Goal: Transaction & Acquisition: Obtain resource

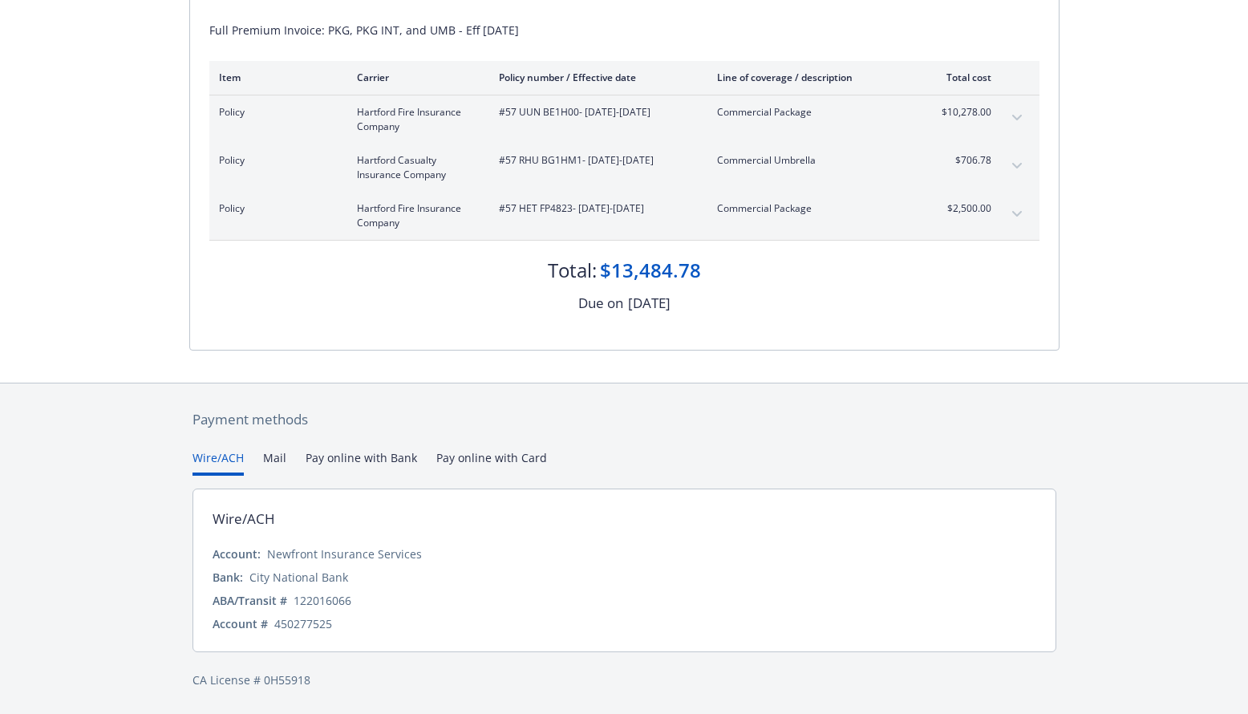
scroll to position [317, 0]
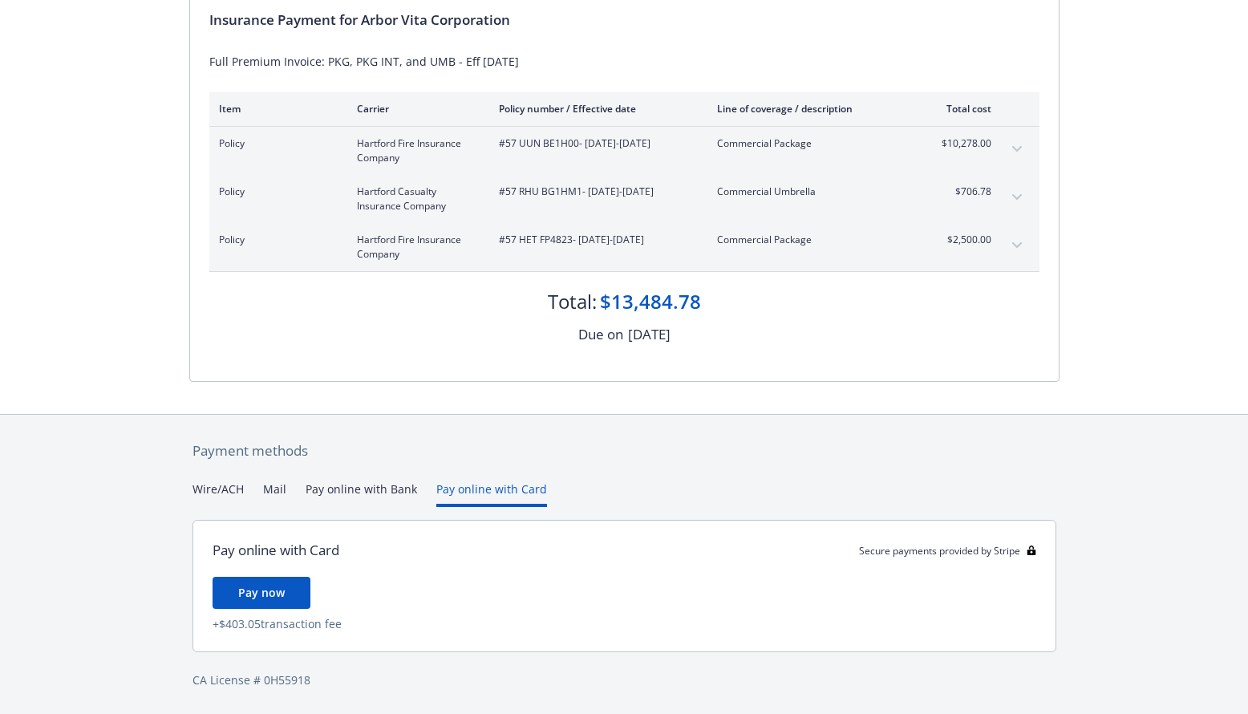
click at [467, 426] on div "Payment methods Wire/ACH Mail Pay online with Bank Pay online with Card Pay onl…" at bounding box center [624, 565] width 870 height 300
click at [373, 480] on button "Pay online with Bank" at bounding box center [360, 493] width 111 height 26
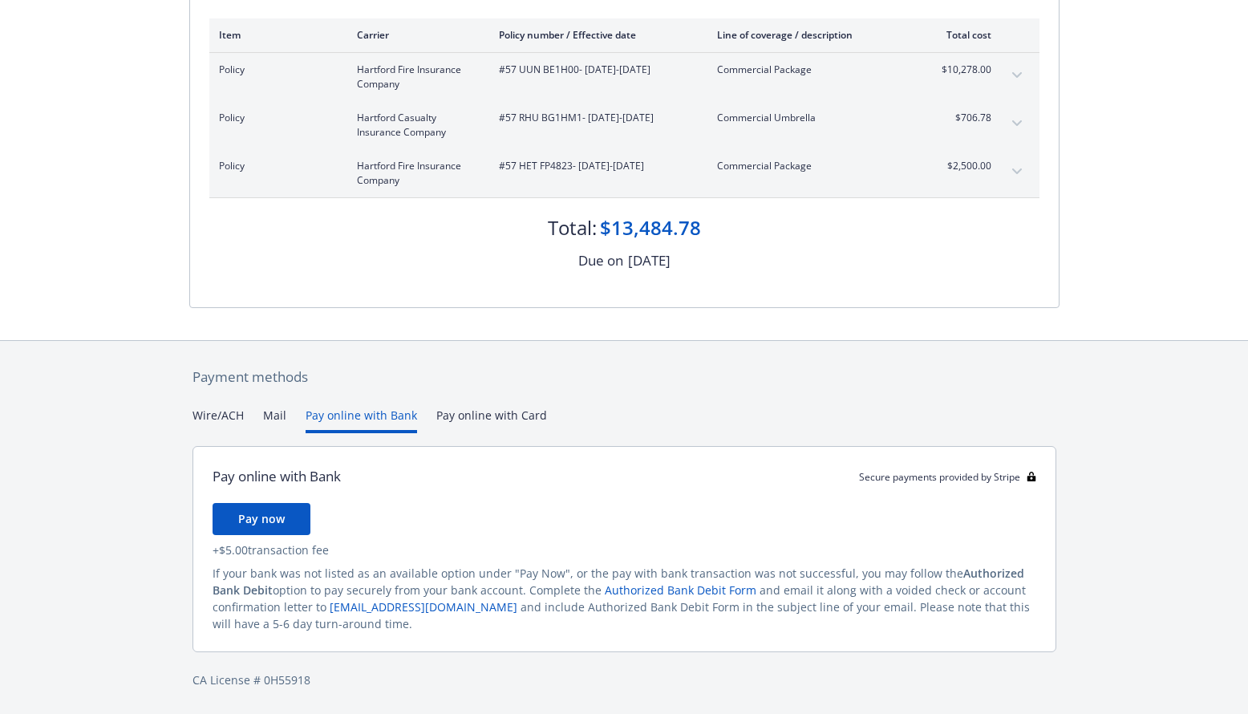
click at [222, 433] on button "Wire/ACH" at bounding box center [217, 419] width 51 height 26
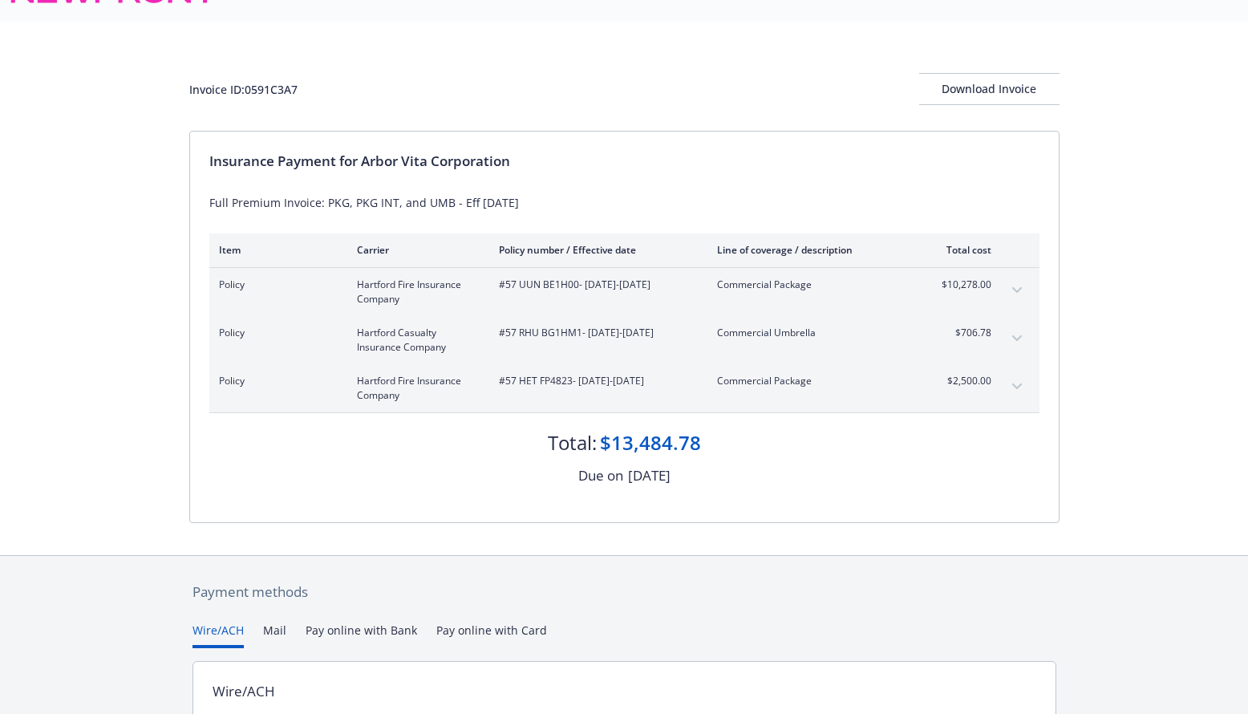
scroll to position [30, 0]
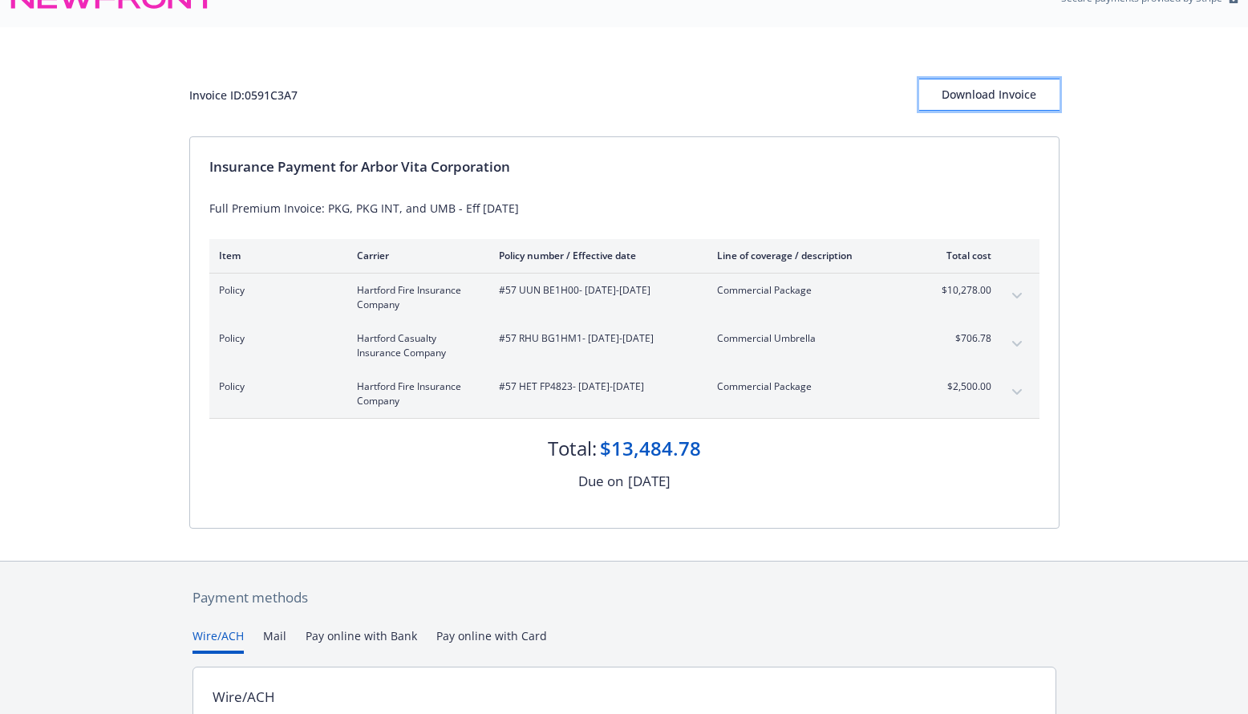
click at [1007, 110] on div "Download Invoice" at bounding box center [989, 94] width 140 height 30
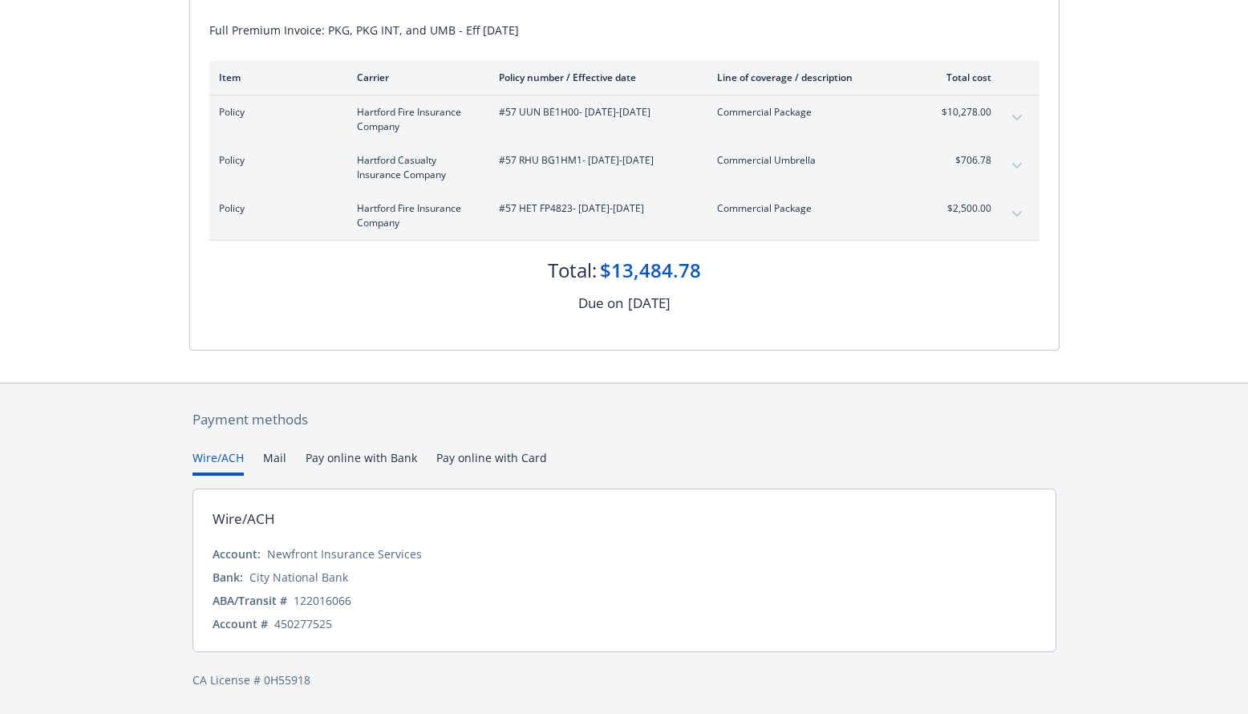
scroll to position [351, 0]
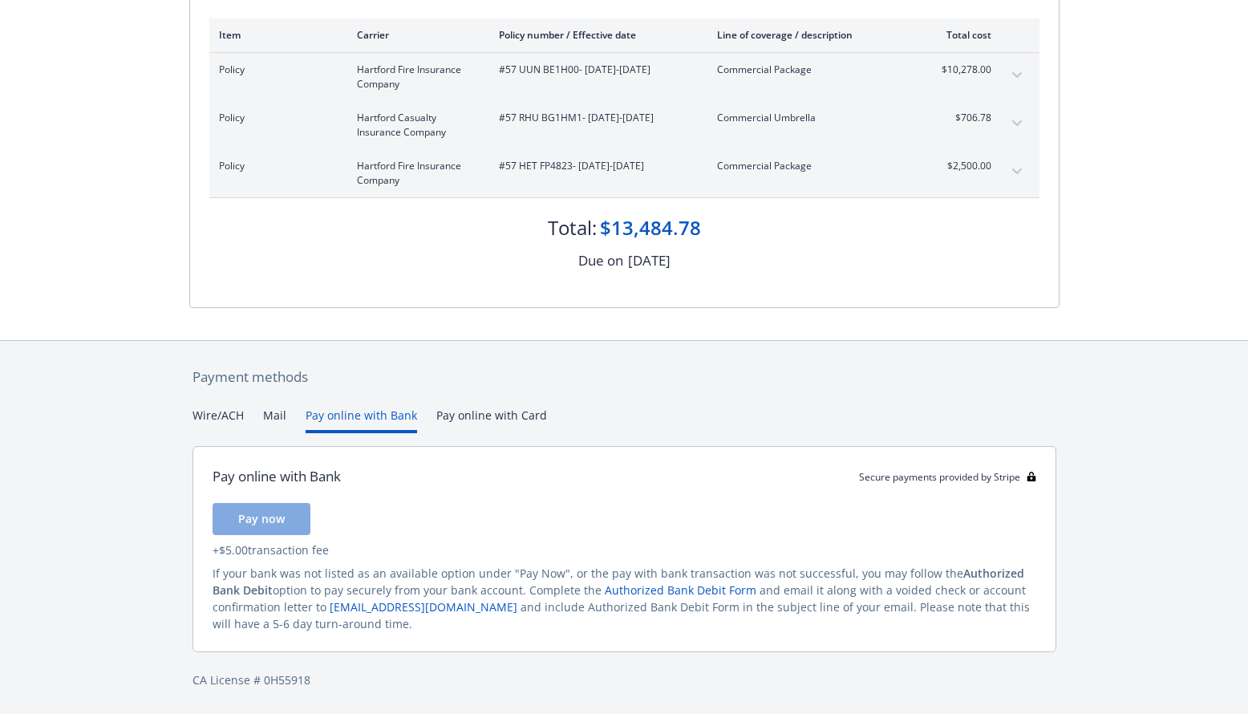
click at [387, 423] on button "Pay online with Bank" at bounding box center [360, 419] width 111 height 26
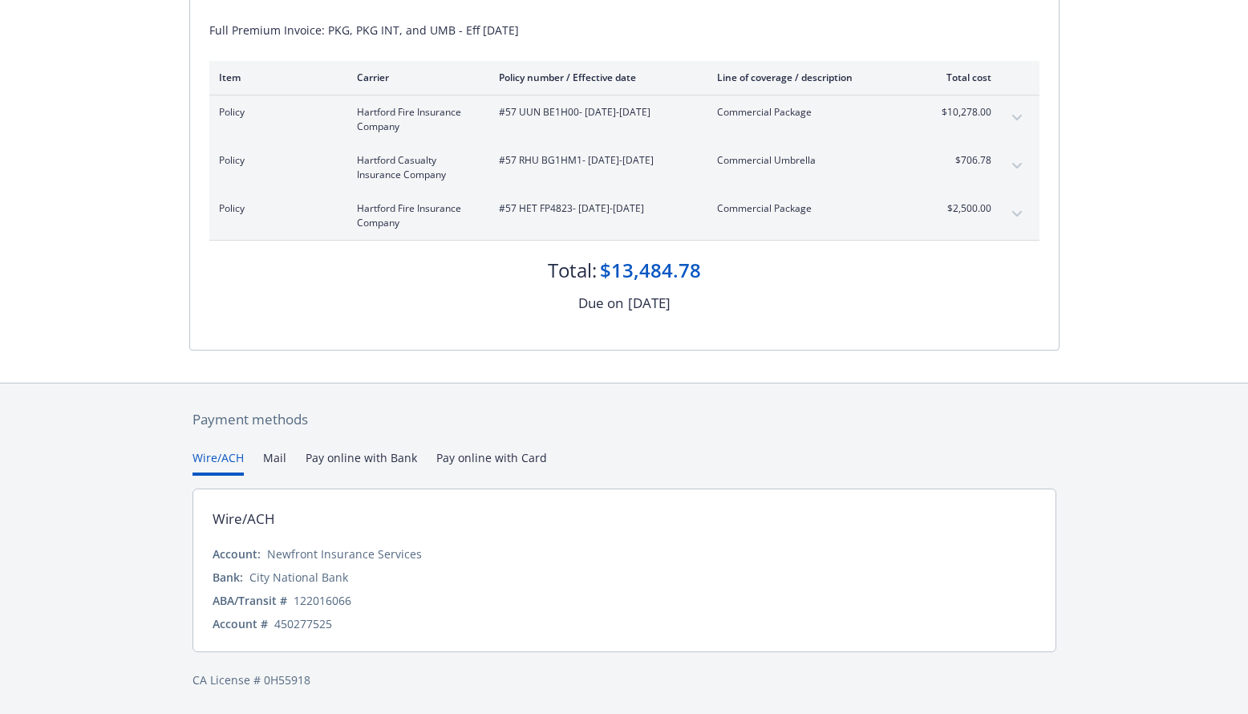
click at [231, 449] on button "Wire/ACH" at bounding box center [217, 462] width 51 height 26
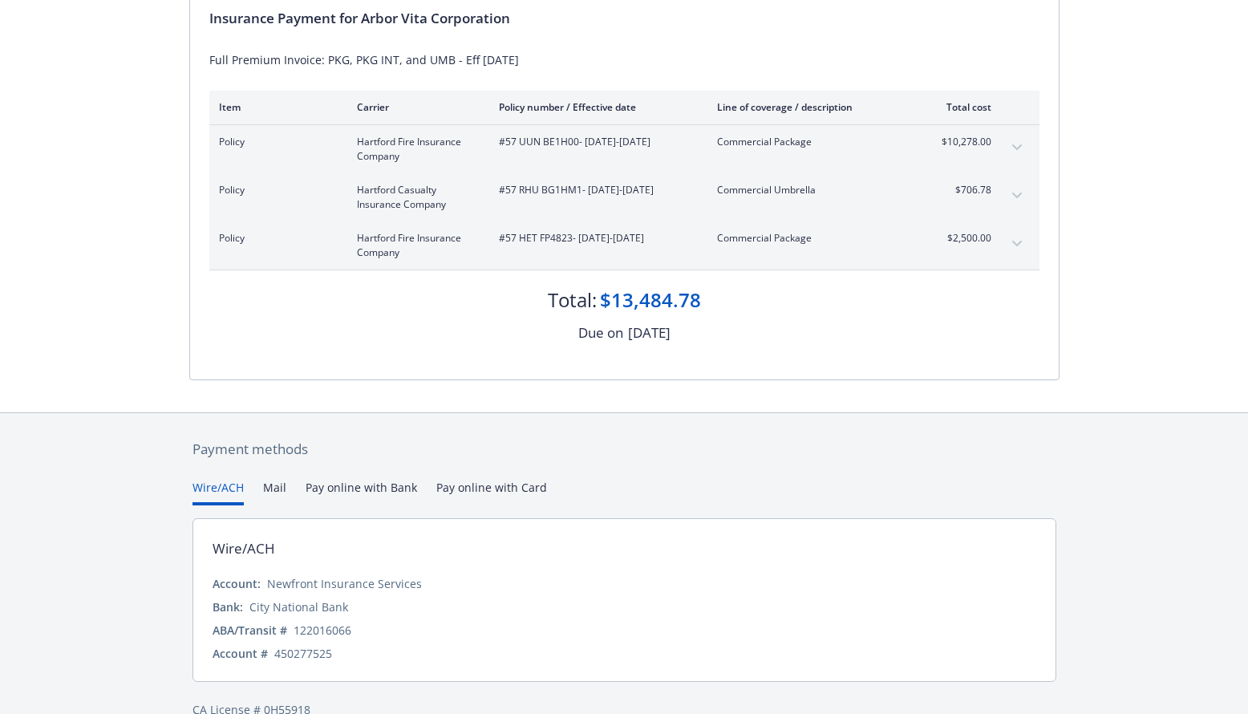
scroll to position [111, 0]
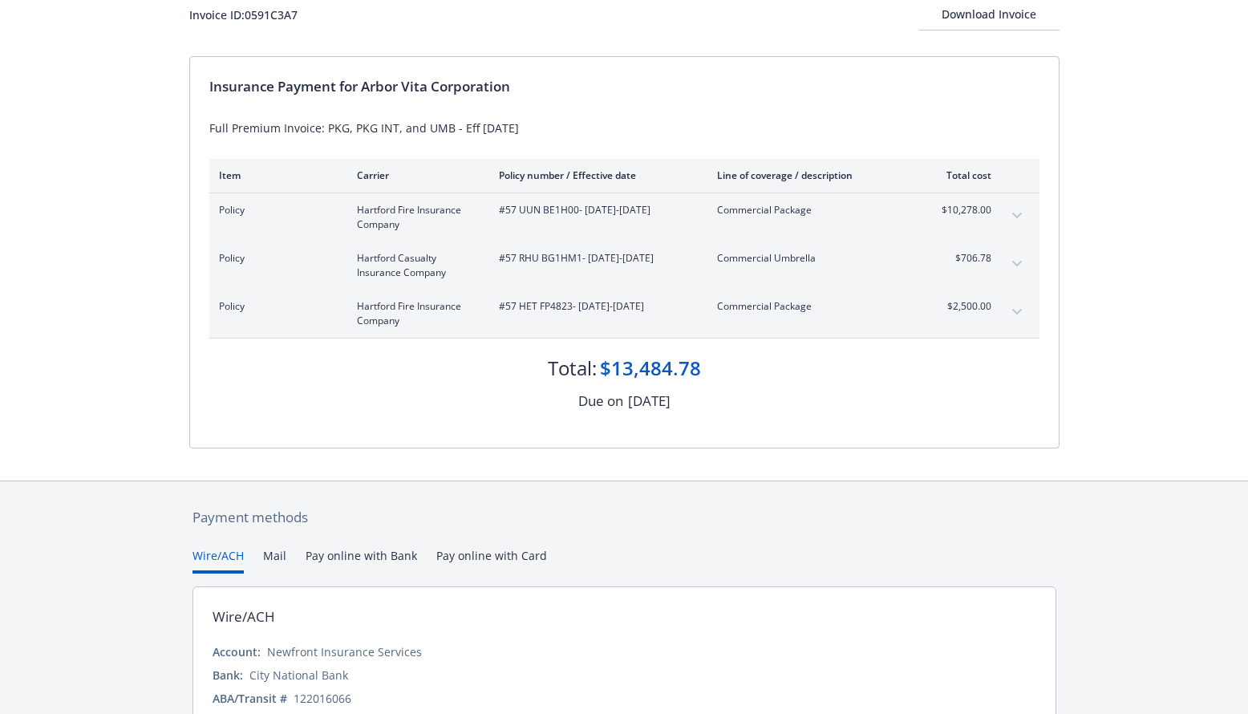
click at [253, 23] on div "Invoice ID: 0591C3A7" at bounding box center [243, 14] width 108 height 17
copy div "0591C3A7"
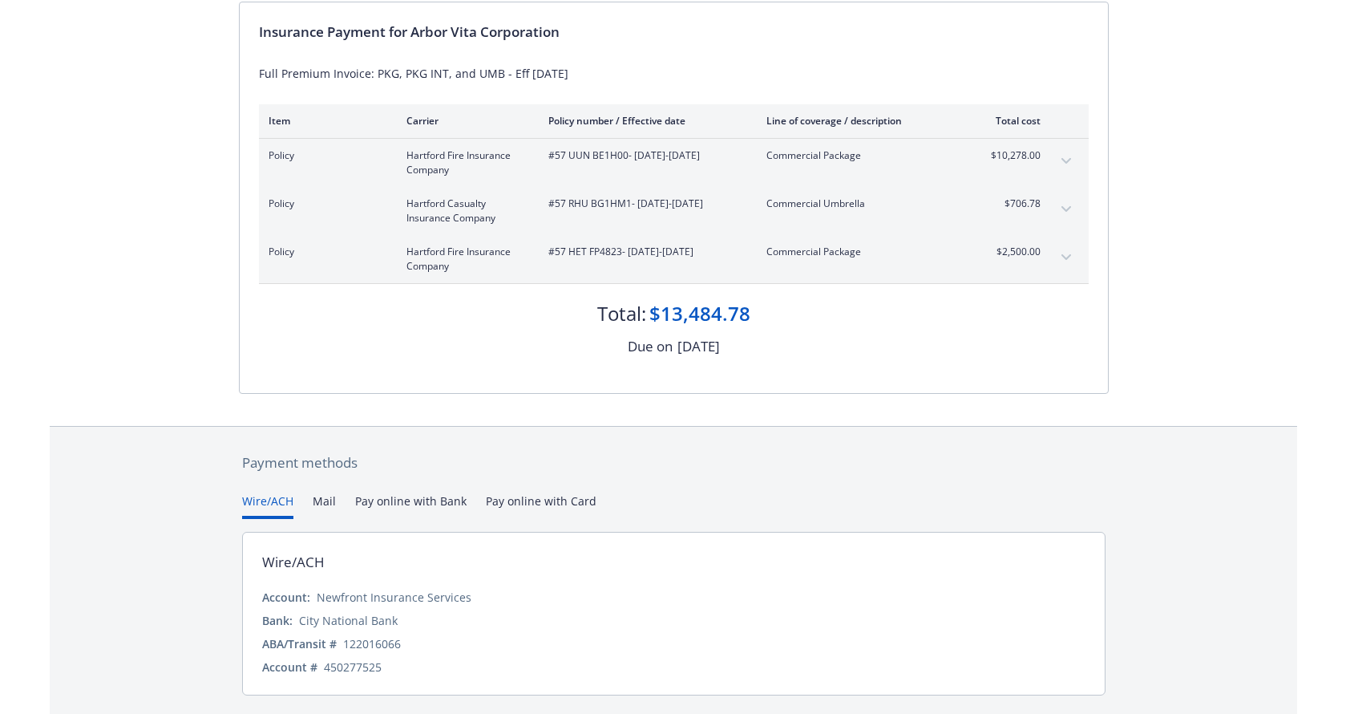
scroll to position [351, 0]
